Goal: Task Accomplishment & Management: Complete application form

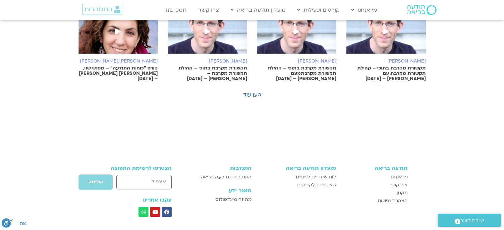
scroll to position [497, 0]
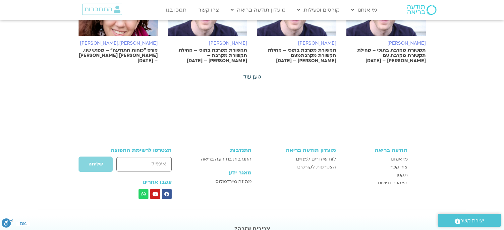
click at [257, 77] on link "טען עוד" at bounding box center [252, 76] width 18 height 7
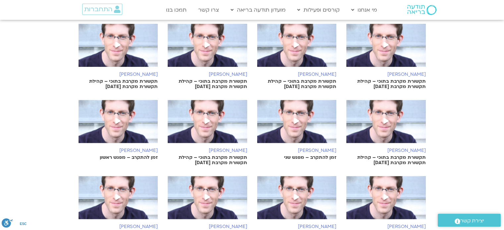
scroll to position [133, 0]
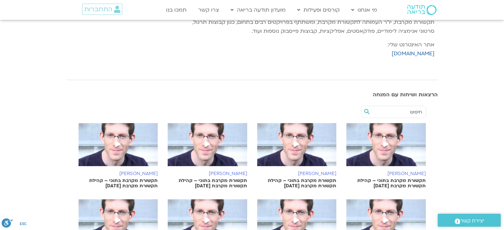
click at [385, 142] on icon at bounding box center [386, 144] width 5 height 6
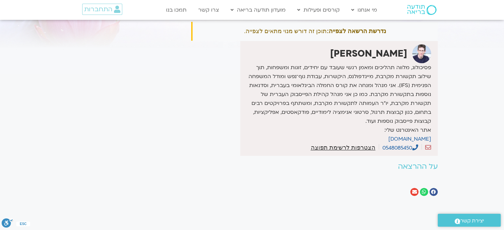
scroll to position [66, 0]
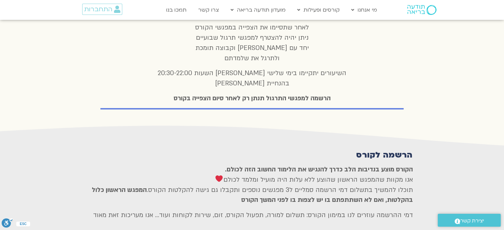
scroll to position [1724, 0]
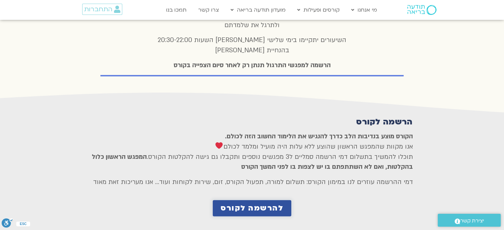
click at [285, 201] on link "להרשמה לקורס" at bounding box center [252, 209] width 79 height 16
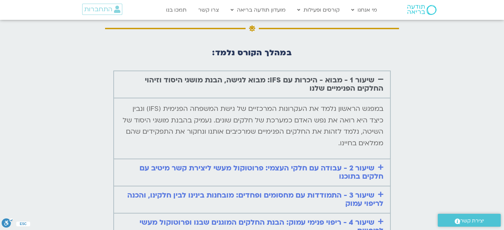
scroll to position [464, 0]
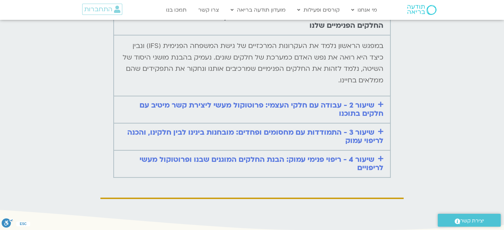
click at [361, 103] on link "שיעור 2 - עבודה עם חלקי העצמי: פרוטוקול מעשי ליצירת קשר מיטיב עם חלקים בתוכנו" at bounding box center [262, 109] width 244 height 18
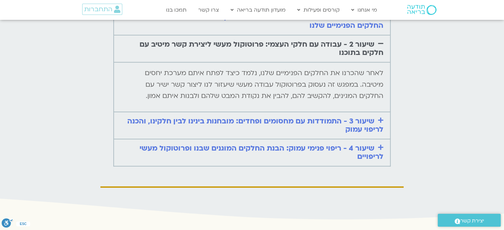
click at [365, 119] on link "שיעור 3 - התמודדות עם מחסומים ופחדים: מובחנות בינינו לבין חלקינו, והכנה לריפוי …" at bounding box center [255, 125] width 256 height 18
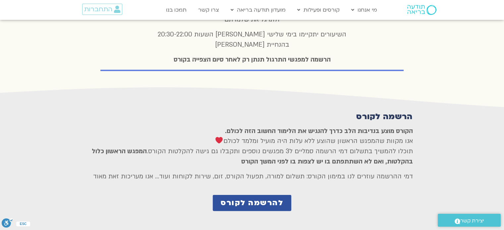
scroll to position [1823, 0]
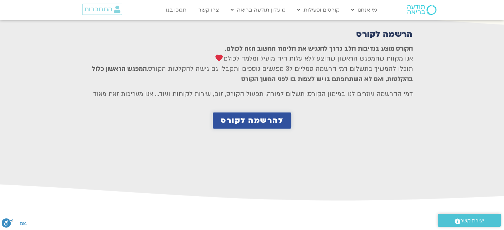
click at [223, 117] on span "להרשמה לקורס" at bounding box center [252, 121] width 63 height 8
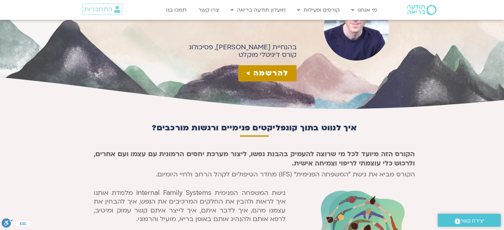
scroll to position [0, 0]
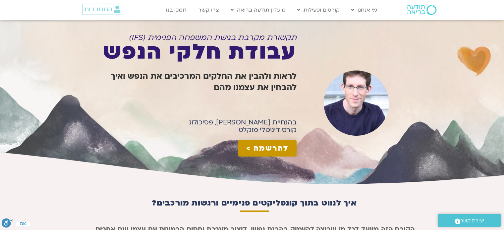
click at [269, 151] on span "להרשמה >" at bounding box center [267, 149] width 42 height 8
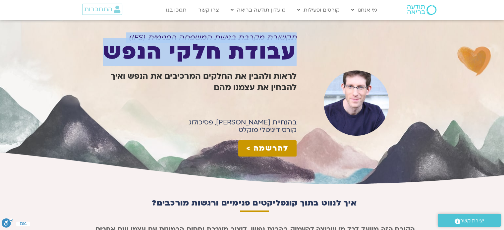
drag, startPoint x: 296, startPoint y: 36, endPoint x: 154, endPoint y: 51, distance: 142.3
click at [99, 52] on div "תקשורת מקרבת בגישת המשפחה הפנימית (IFS) עבודת חלקי הנפש לראות ולהבין את החלקים …" at bounding box center [193, 108] width 208 height 157
copy div "תקשורת מקרבת בגישת המשפחה הפנימית (IFS) עבודת חלקי הנפש"
click at [462, 222] on span "יצירת קשר" at bounding box center [472, 221] width 24 height 9
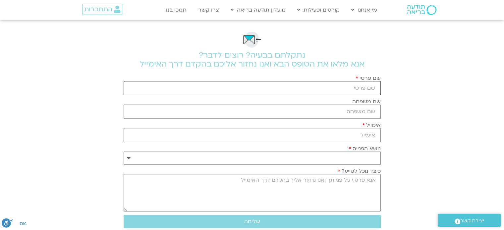
click at [364, 91] on input "שם פרטי" at bounding box center [252, 88] width 257 height 14
type input "רינה"
type input "לויט"
type input "rinoy34@gmail.com"
click at [359, 159] on select "**********" at bounding box center [252, 158] width 257 height 13
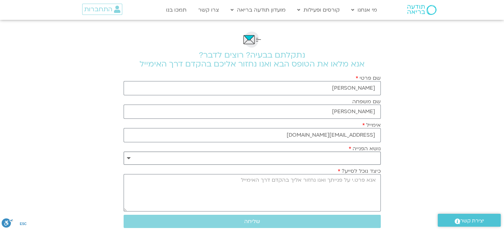
select select "**********"
click at [124, 152] on select "**********" at bounding box center [252, 158] width 257 height 13
click at [362, 182] on textarea "כיצד נוכל לסייע?" at bounding box center [252, 192] width 257 height 37
paste textarea "תקשורת מקרבת בגישת המשפחה הפנימית (IFS) עבודת חלקי הנפש"
click at [318, 179] on textarea "שלום אני מנסה להרשם תקשורת מקרבת בגישת המשפחה הפנימית (IFS) עבודת חלקי הנפש" at bounding box center [252, 192] width 257 height 37
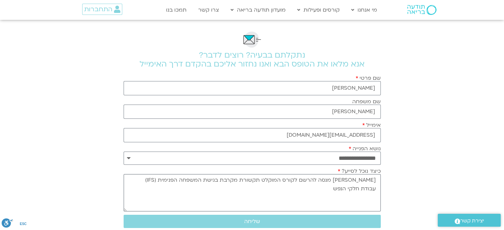
click at [324, 189] on textarea "שלום אני מנסה להרשם לקורס המוקלט תקשורת מקרבת בגישת המשפחה הפנימית (IFS) עבודת …" at bounding box center [252, 192] width 257 height 37
click at [243, 204] on textarea "שלום אני מנסה להרשם לקורס המוקלט תקשורת מקרבת בגישת המשפחה הפנימית (IFS) עבודת …" at bounding box center [252, 192] width 257 height 37
type textarea "שלום אני מנסה להרשם לקורס המוקלט תקשורת מקרבת בגישת המשפחה הפנימית (IFS) עבודת …"
click at [249, 224] on span "שליחה" at bounding box center [252, 222] width 16 height 6
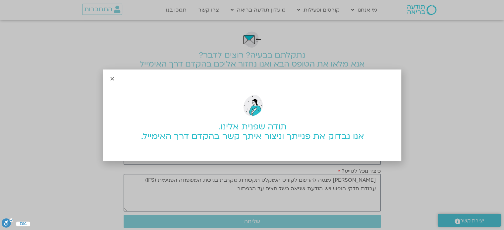
click at [111, 78] on icon "Close" at bounding box center [112, 78] width 5 height 5
